Goal: Task Accomplishment & Management: Use online tool/utility

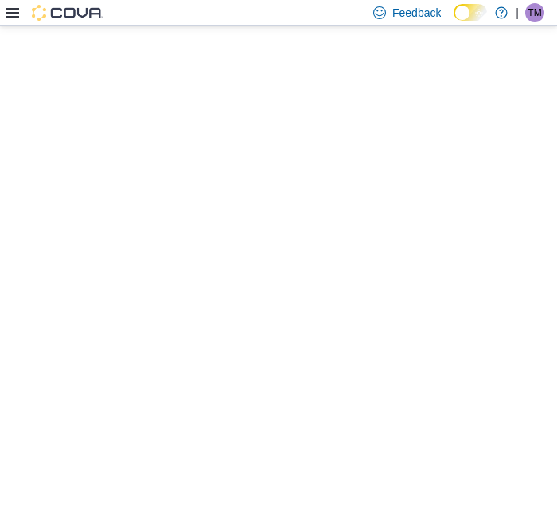
click at [14, 10] on icon at bounding box center [12, 12] width 13 height 13
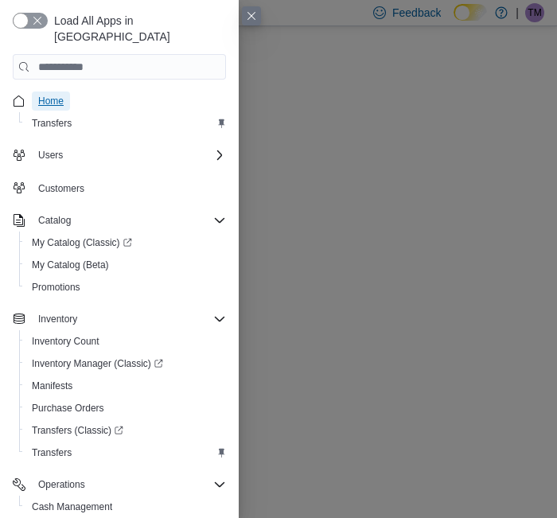
click at [54, 95] on span "Home" at bounding box center [50, 101] width 25 height 13
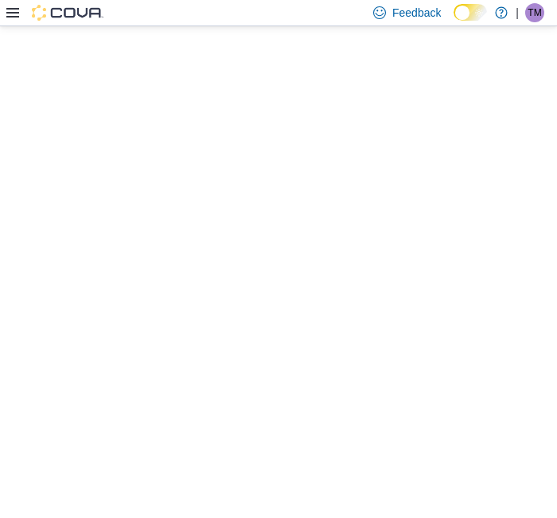
click at [9, 10] on icon at bounding box center [12, 12] width 13 height 13
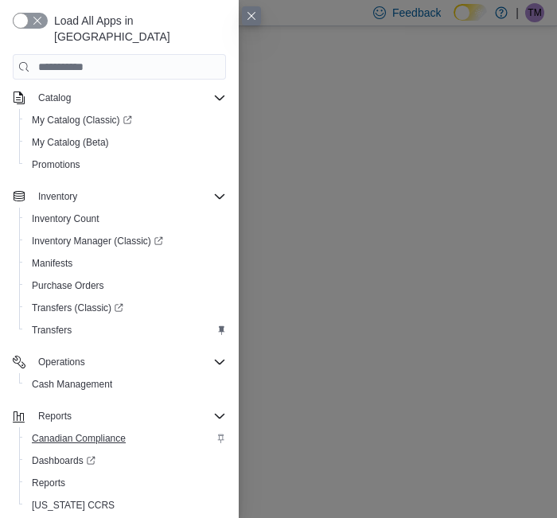
scroll to position [123, 0]
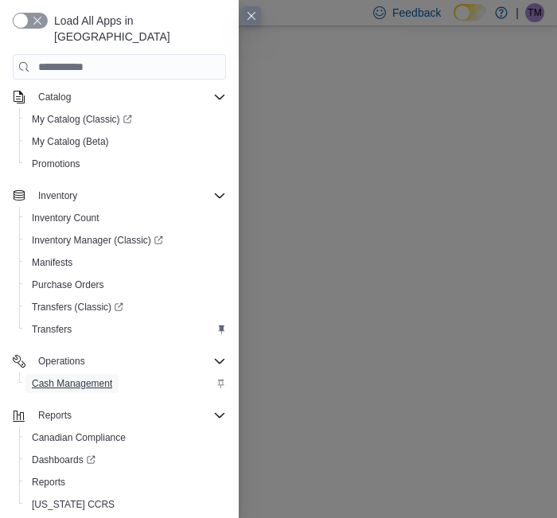
click at [93, 377] on span "Cash Management" at bounding box center [72, 383] width 80 height 13
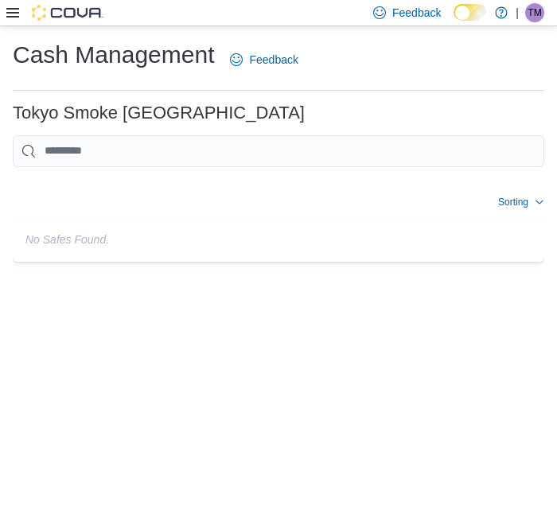
click at [18, 12] on icon at bounding box center [12, 13] width 13 height 10
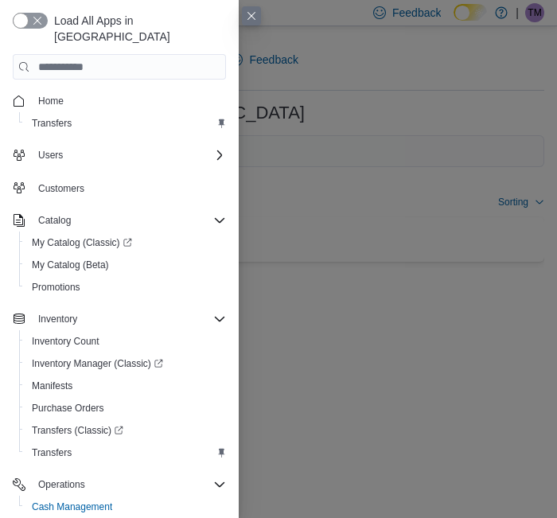
click at [71, 91] on span "Home" at bounding box center [129, 101] width 194 height 20
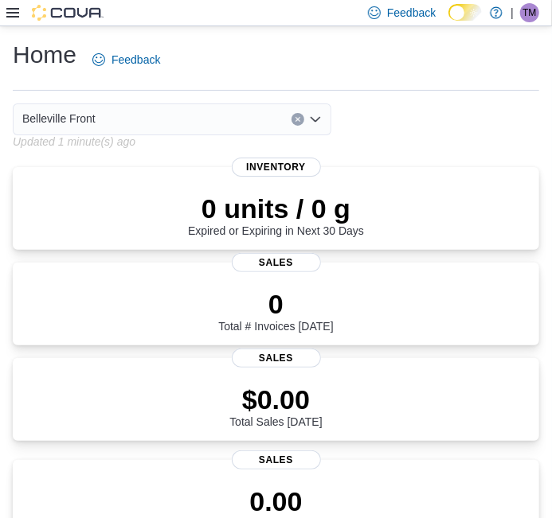
click at [18, 17] on icon at bounding box center [12, 13] width 13 height 10
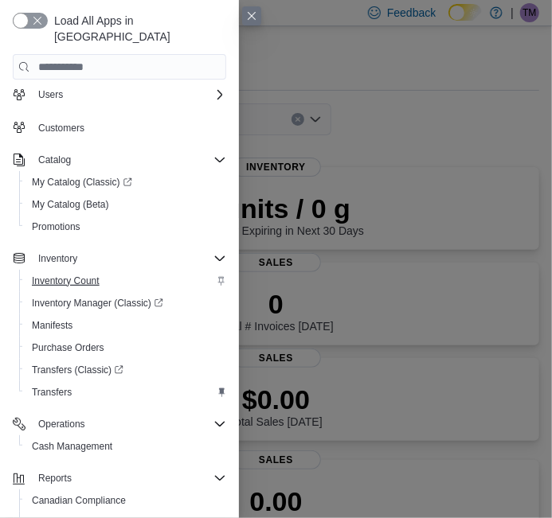
scroll to position [88, 0]
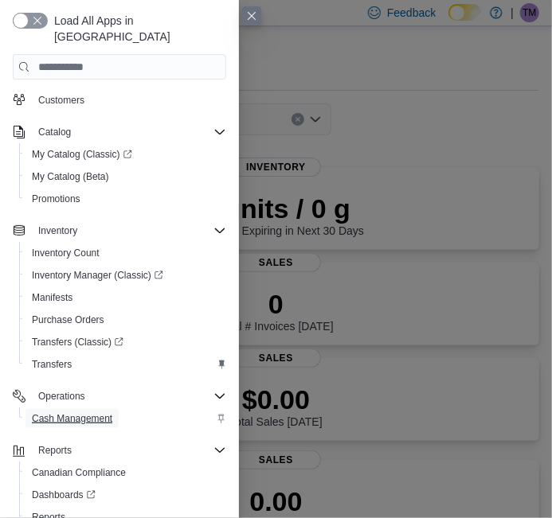
click at [92, 412] on span "Cash Management" at bounding box center [72, 418] width 80 height 13
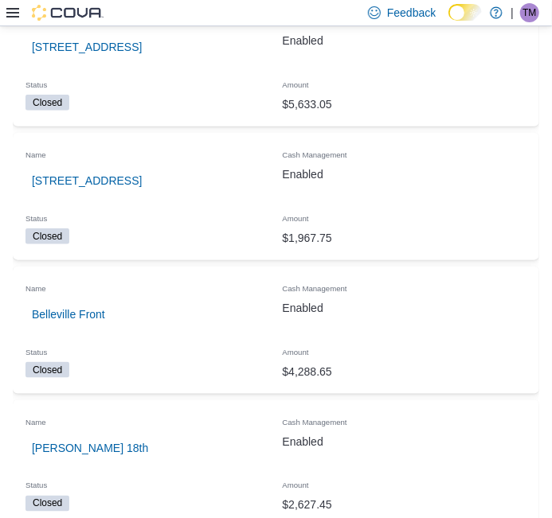
scroll to position [354, 0]
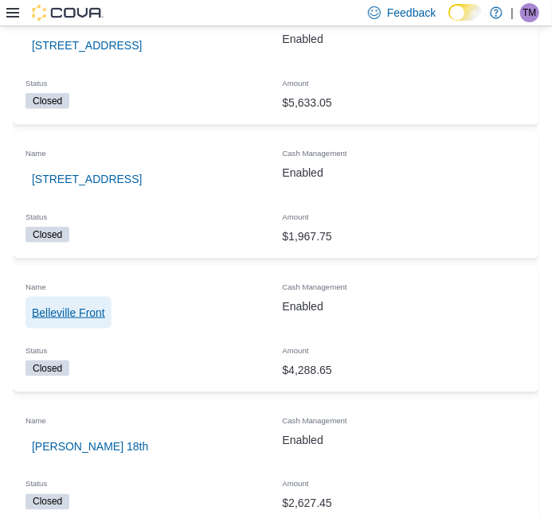
click at [72, 315] on span "Belleville Front" at bounding box center [68, 313] width 73 height 16
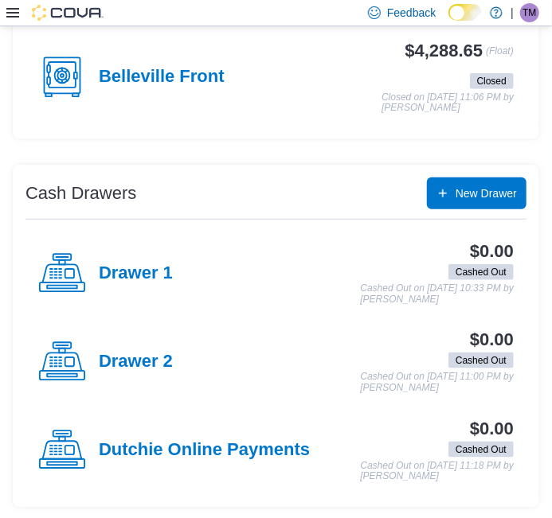
scroll to position [130, 0]
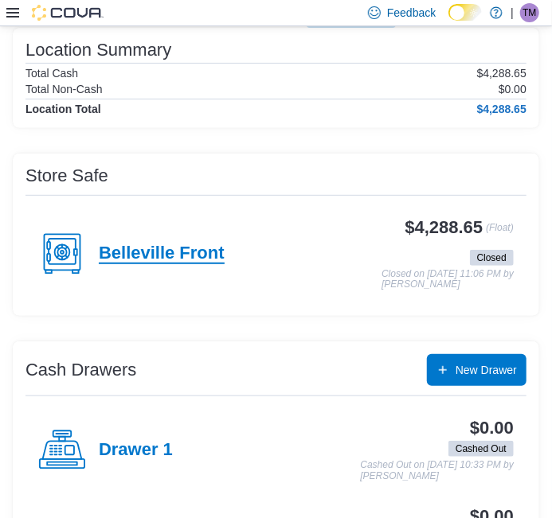
click at [203, 251] on h4 "Belleville Front" at bounding box center [162, 254] width 126 height 21
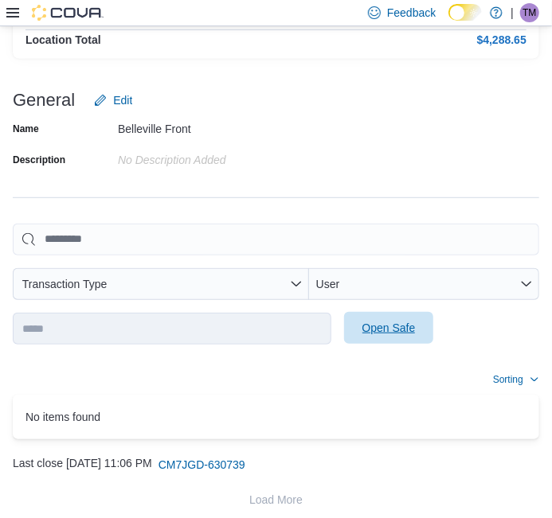
click at [384, 324] on span "Open Safe" at bounding box center [388, 328] width 53 height 16
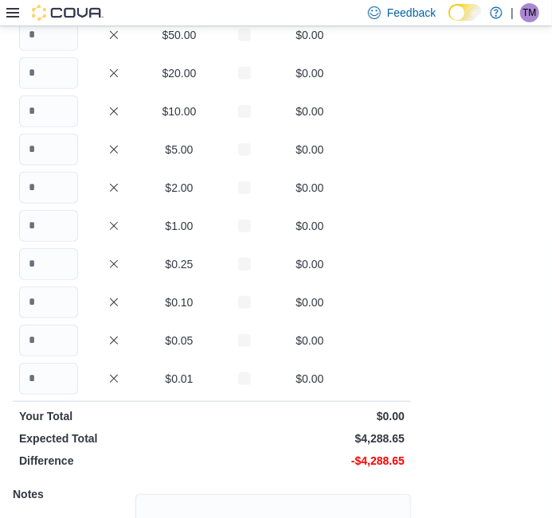
scroll to position [80, 0]
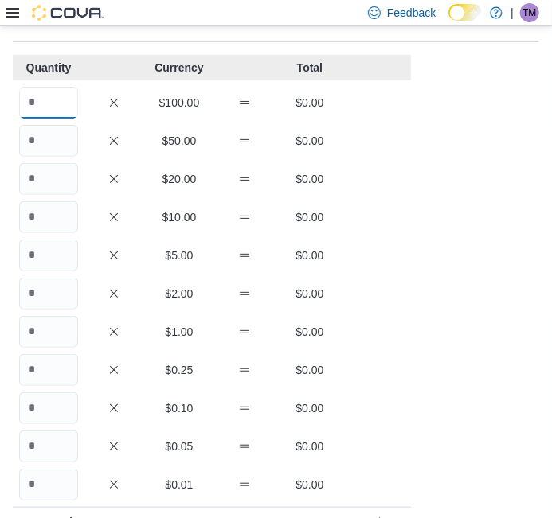
click at [68, 111] on input "Quantity" at bounding box center [48, 103] width 59 height 32
type input "*"
type input "**"
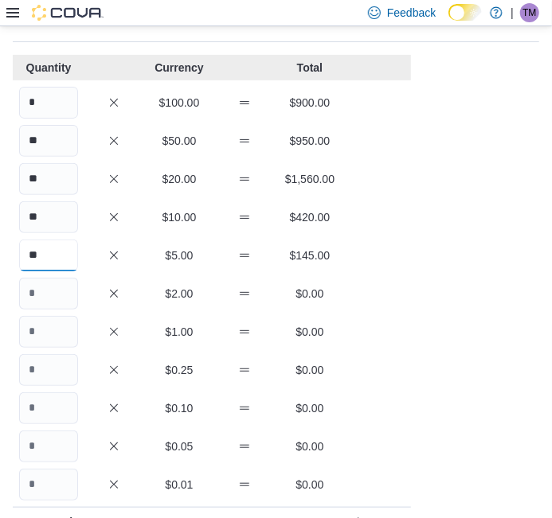
type input "**"
click at [45, 290] on input "Quantity" at bounding box center [48, 294] width 59 height 32
type input "**"
type input "***"
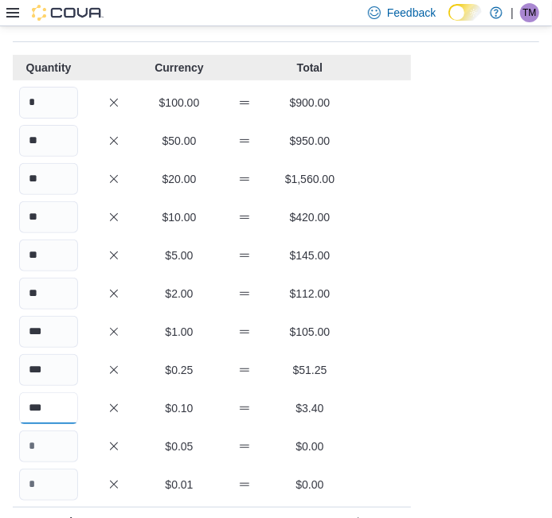
type input "***"
click at [475, 311] on div "Cash Management … Open Safe Belleville Front : Open Safe Feedback Quantity Curr…" at bounding box center [276, 363] width 552 height 834
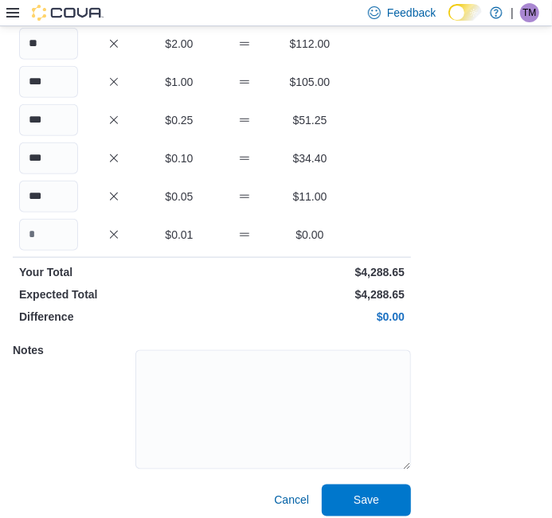
scroll to position [341, 0]
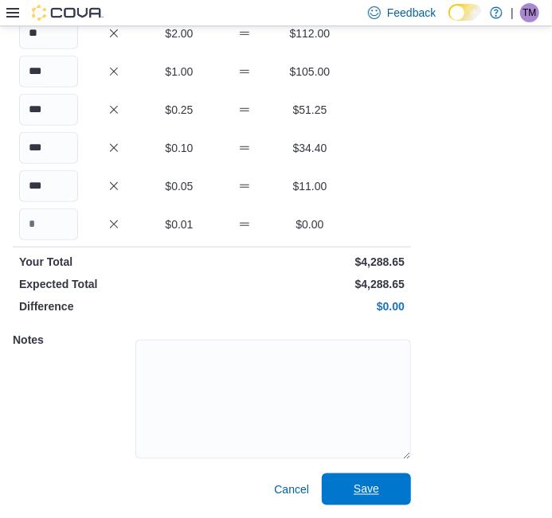
click at [382, 483] on span "Save" at bounding box center [366, 490] width 70 height 32
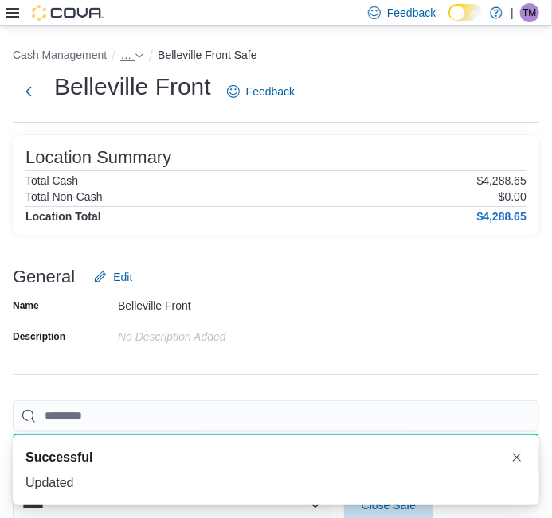
click at [139, 57] on icon "- Clicking this button will toggle a popover dialog." at bounding box center [140, 56] width 10 height 10
click at [152, 85] on button "Belleville Front" at bounding box center [132, 90] width 73 height 13
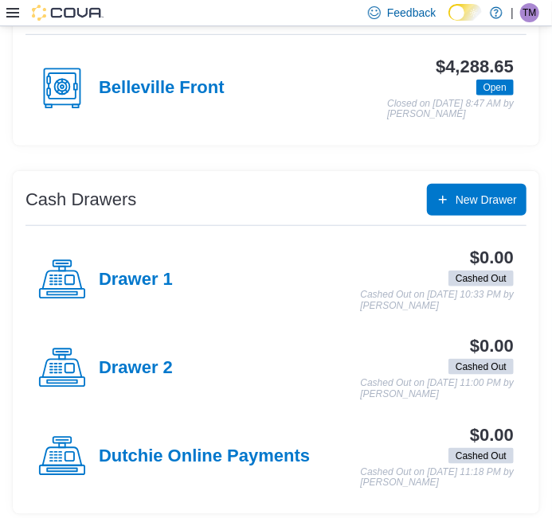
scroll to position [298, 0]
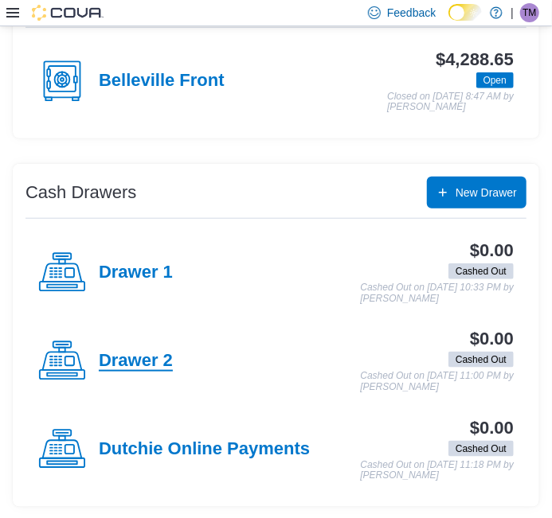
click at [161, 365] on h4 "Drawer 2" at bounding box center [136, 361] width 74 height 21
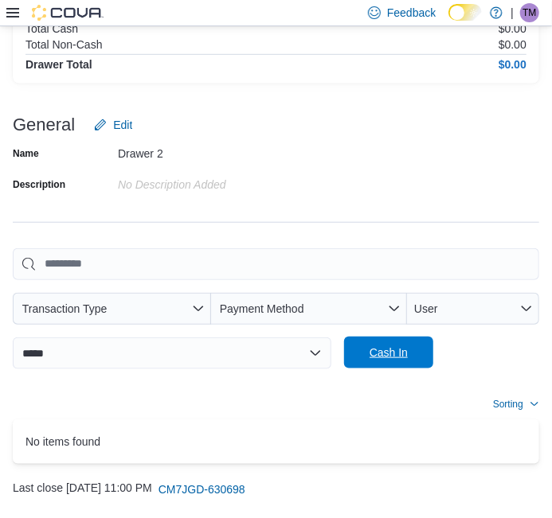
click at [394, 354] on span "Cash In" at bounding box center [388, 353] width 38 height 16
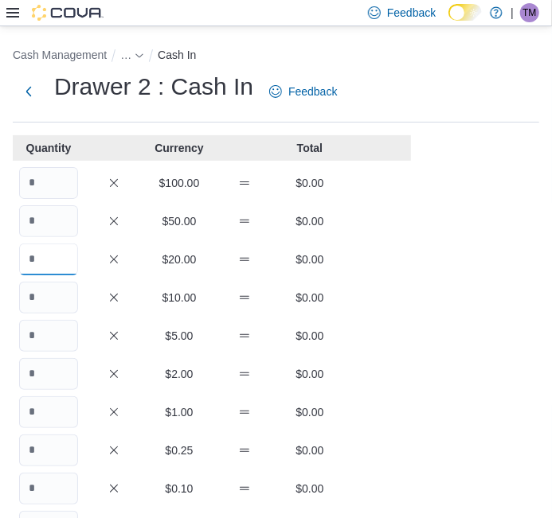
click at [46, 263] on input "Quantity" at bounding box center [48, 260] width 59 height 32
type input "*"
type input "**"
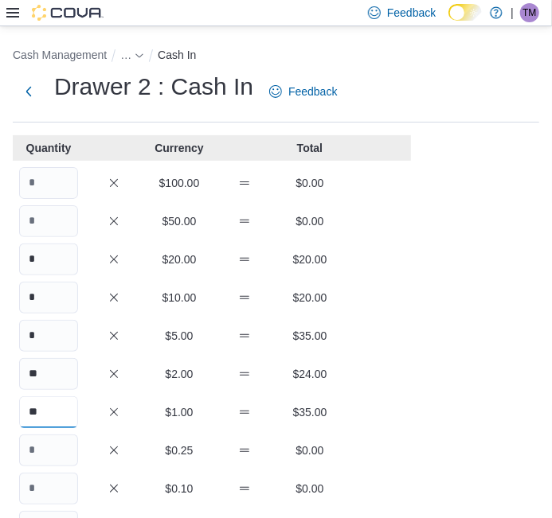
type input "**"
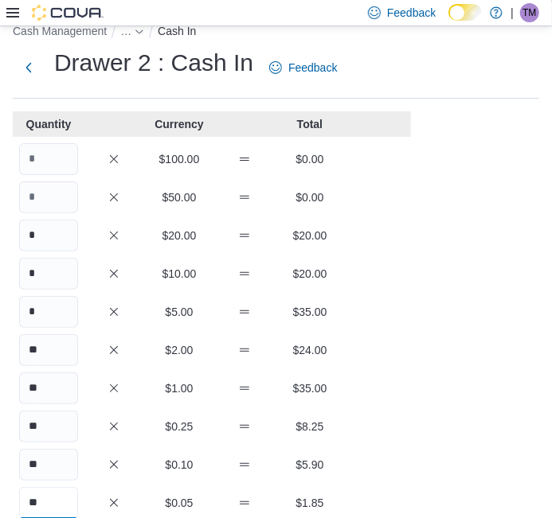
type input "**"
click at [474, 279] on div "Cash Management … Cash In Drawer 2 : Cash In Feedback Quantity Currency Total $…" at bounding box center [276, 419] width 552 height 834
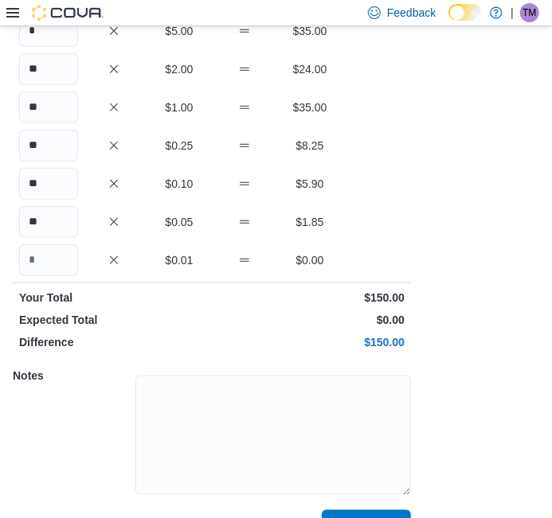
scroll to position [341, 0]
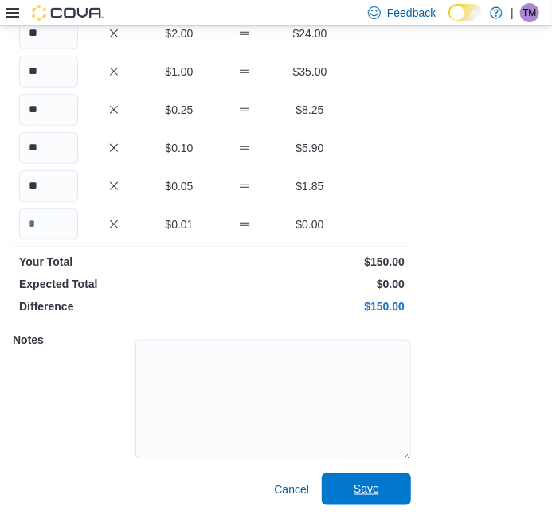
click at [386, 492] on span "Save" at bounding box center [366, 490] width 70 height 32
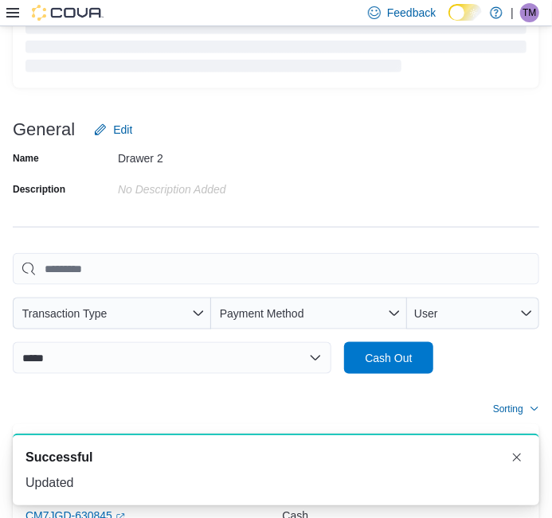
scroll to position [299, 0]
